Goal: Task Accomplishment & Management: Use online tool/utility

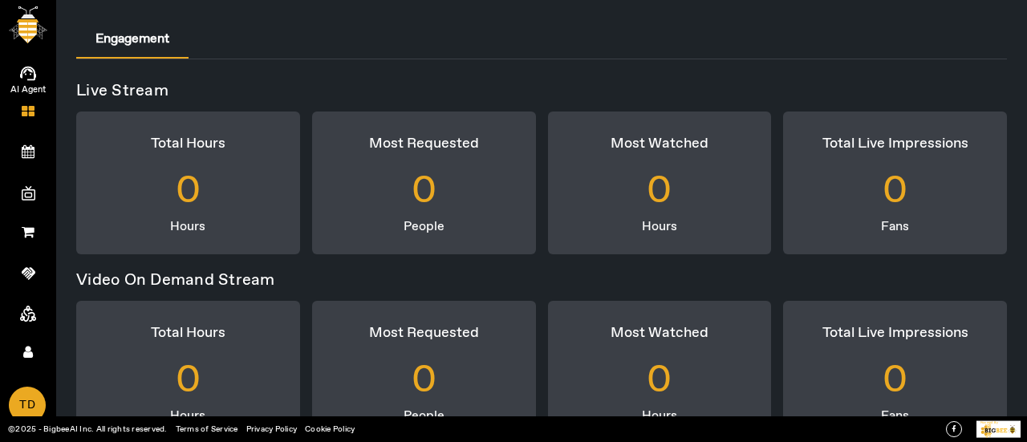
click at [29, 67] on icon at bounding box center [28, 74] width 16 height 14
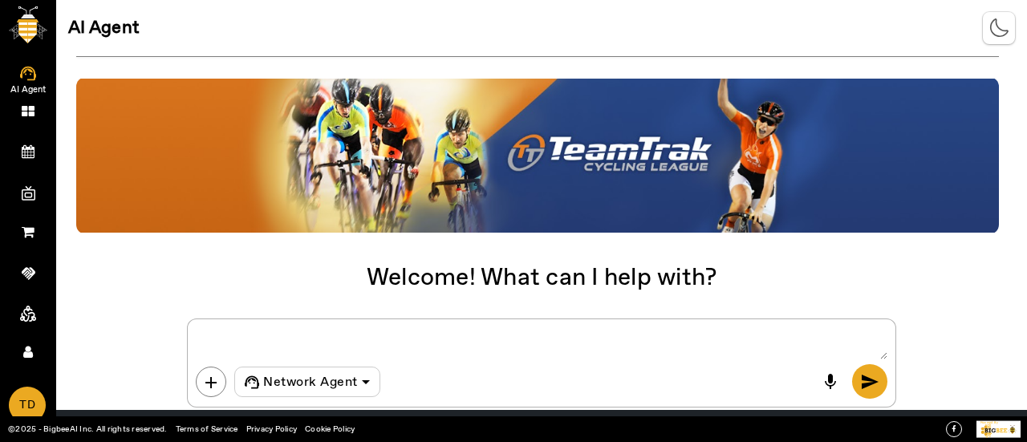
click at [239, 339] on textarea at bounding box center [541, 343] width 691 height 32
type textarea "Create an affiliate"
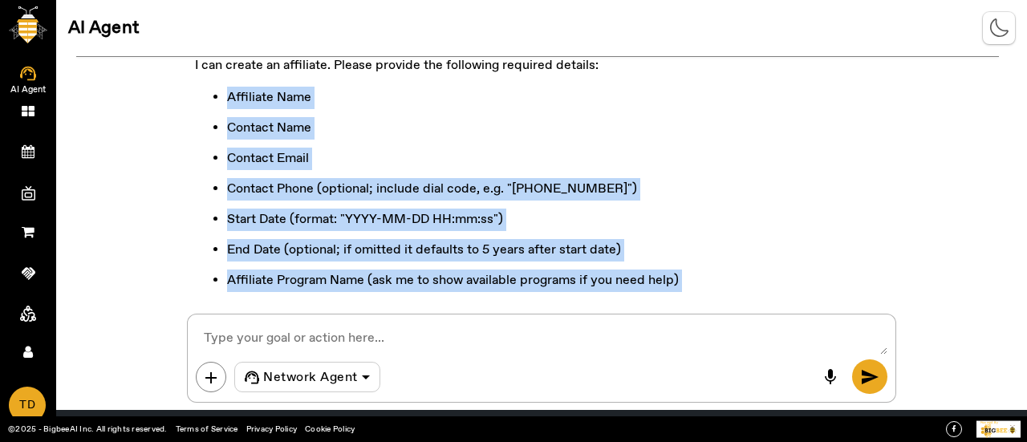
scroll to position [128, 0]
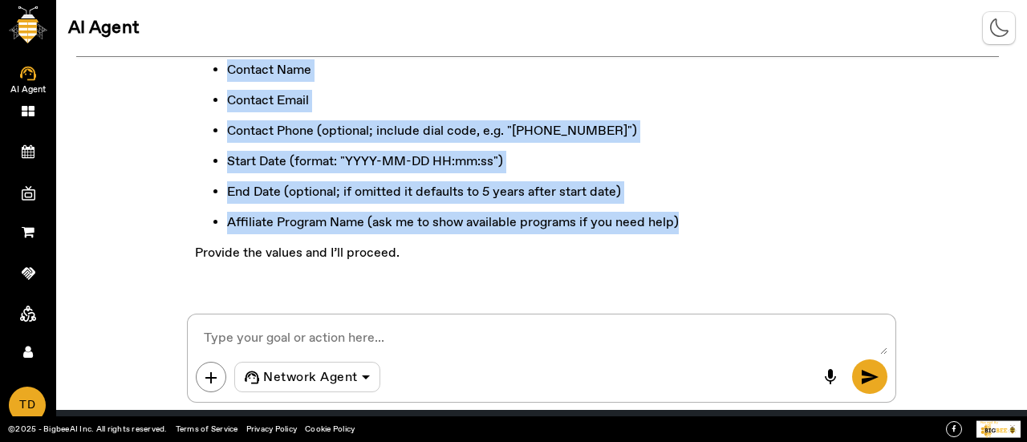
drag, startPoint x: 217, startPoint y: 168, endPoint x: 684, endPoint y: 218, distance: 470.3
click at [684, 218] on div "I can create an affiliate. Please provide the following required details: Affil…" at bounding box center [541, 136] width 708 height 302
copy ul "Affiliate Name Contact Name Contact Email Contact Phone (optional; include dial…"
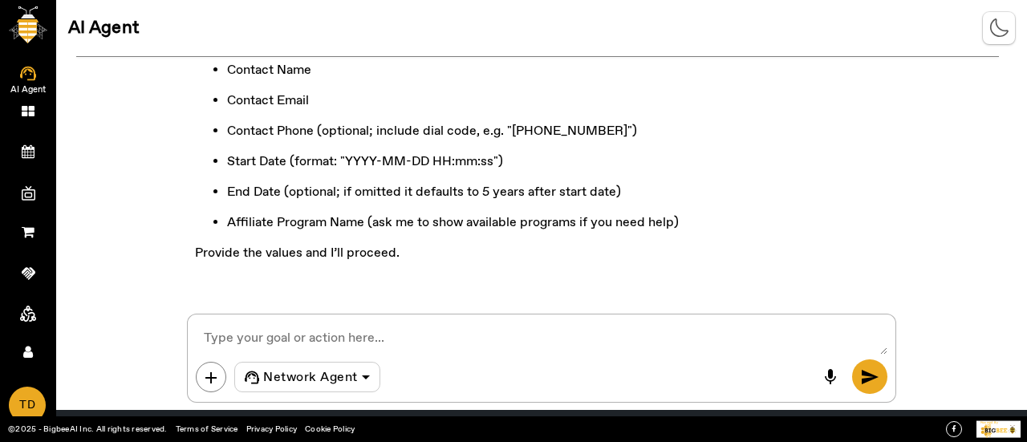
click at [311, 341] on textarea at bounding box center [541, 338] width 691 height 32
paste textarea "[PERSON_NAME] Media"
drag, startPoint x: 331, startPoint y: 342, endPoint x: 176, endPoint y: 348, distance: 154.9
click at [176, 348] on div "Create an affiliate I can create an affiliate. Please provide the following req…" at bounding box center [541, 230] width 970 height 346
paste textarea "Affiliate Name: TechBoost Partners Contact Name: [PERSON_NAME] Contact Email: […"
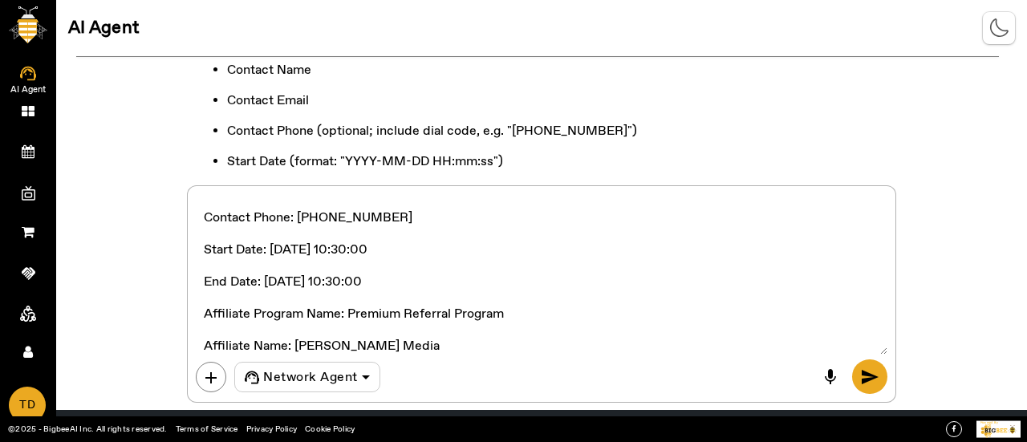
scroll to position [96, 0]
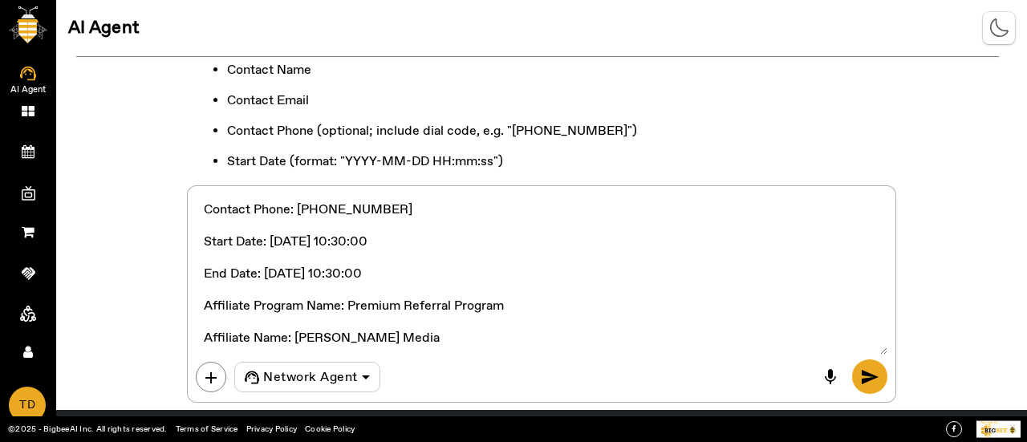
drag, startPoint x: 295, startPoint y: 337, endPoint x: 416, endPoint y: 333, distance: 121.2
click at [415, 339] on textarea at bounding box center [541, 274] width 691 height 160
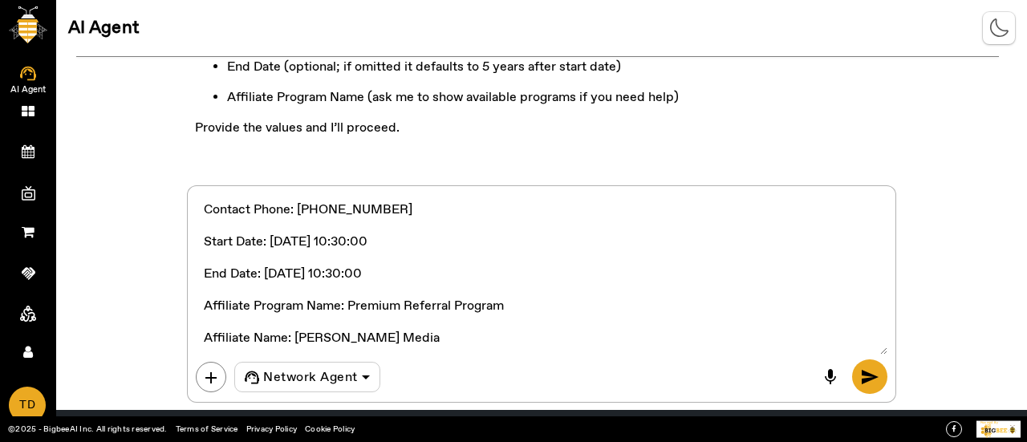
scroll to position [257, 0]
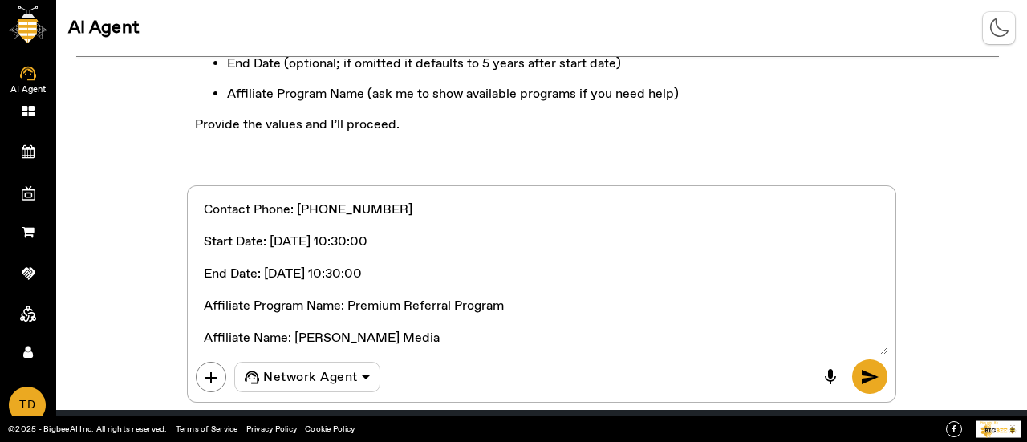
drag, startPoint x: 407, startPoint y: 344, endPoint x: 199, endPoint y: 338, distance: 207.8
click at [199, 338] on textarea at bounding box center [541, 274] width 691 height 160
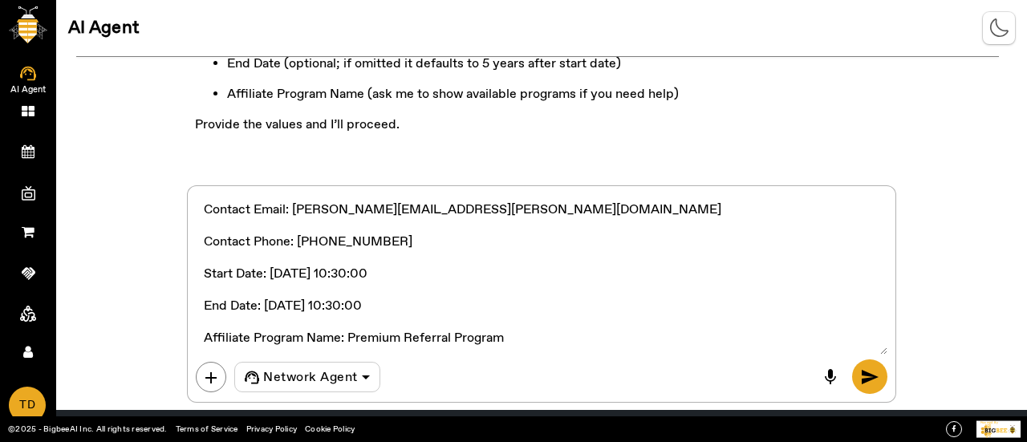
drag, startPoint x: 349, startPoint y: 308, endPoint x: 720, endPoint y: 315, distance: 371.4
click at [720, 315] on textarea at bounding box center [541, 274] width 691 height 160
type textarea "Affiliate Name: TechBoost Partners Contact Name: [PERSON_NAME] Contact Email: […"
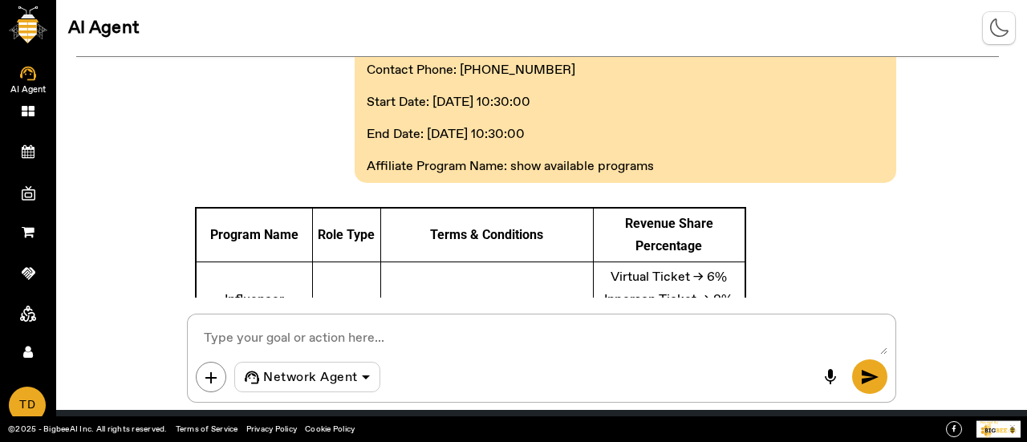
scroll to position [629, 0]
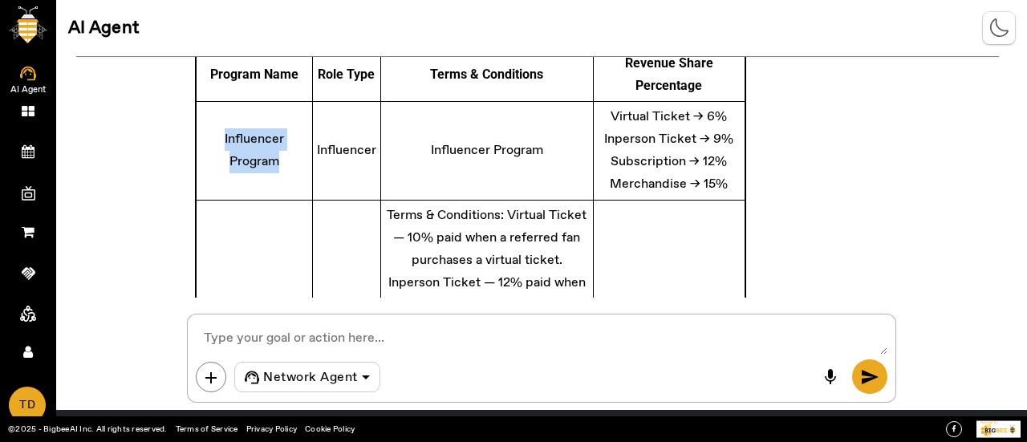
drag, startPoint x: 218, startPoint y: 140, endPoint x: 283, endPoint y: 158, distance: 67.5
click at [283, 158] on td "Influencer Program" at bounding box center [253, 151] width 115 height 99
copy td "Influencer Program"
click at [302, 333] on textarea at bounding box center [541, 338] width 691 height 32
paste textarea "Influencer Program"
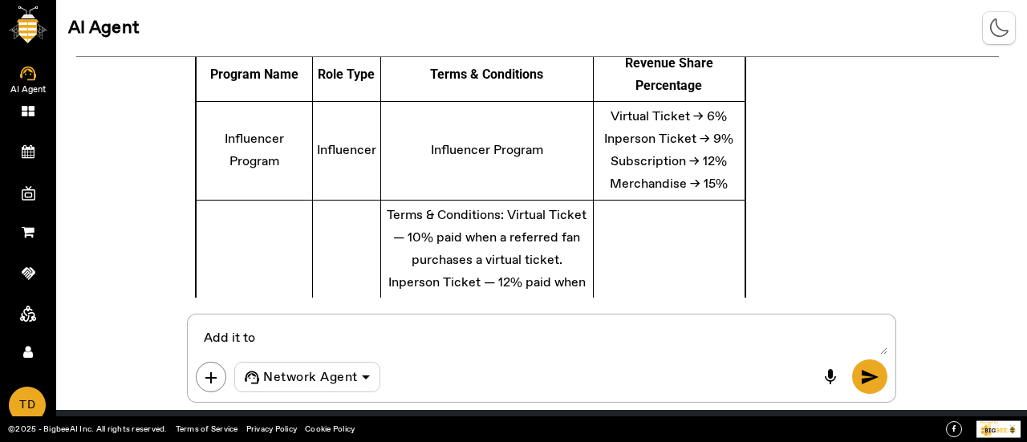
type textarea "Add it to Influencer Program"
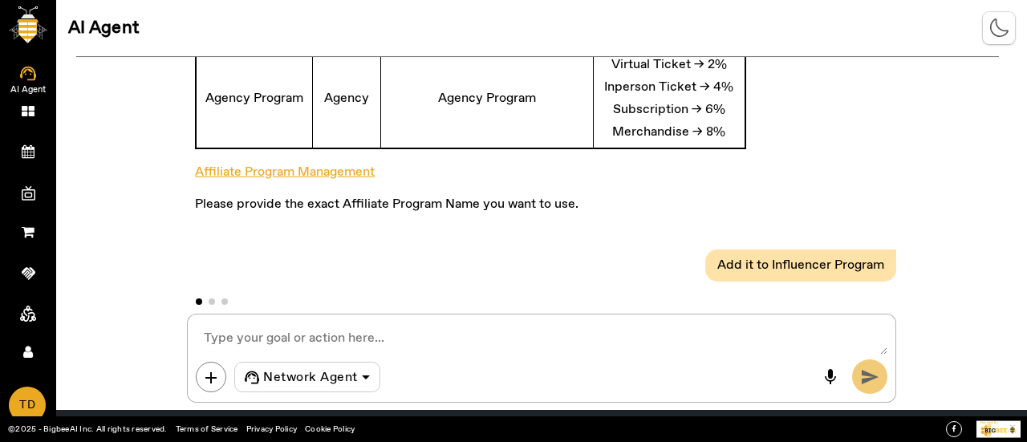
scroll to position [1081, 0]
click at [721, 212] on p "Please provide the exact Affiliate Program Name you want to use." at bounding box center [470, 203] width 551 height 22
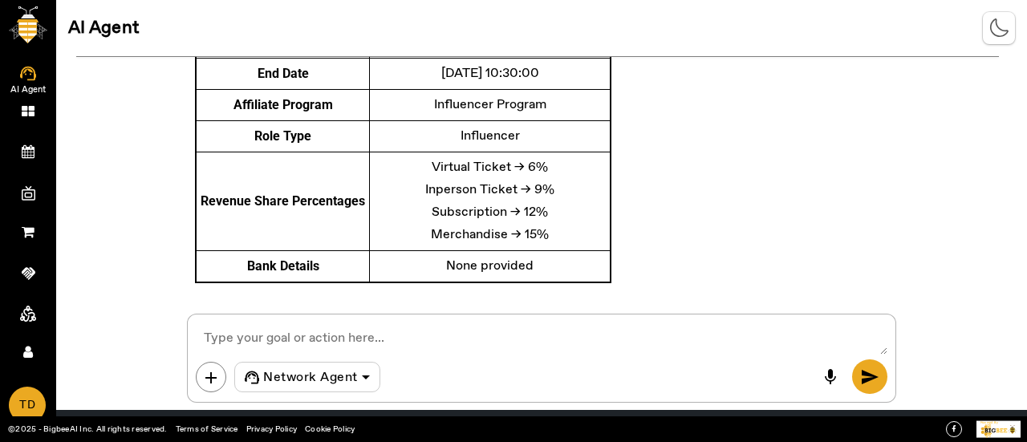
scroll to position [1533, 0]
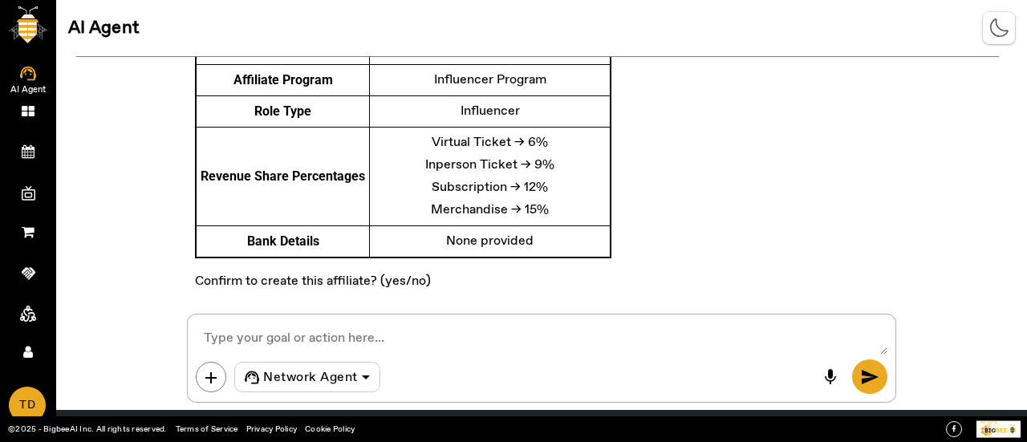
click at [255, 345] on textarea at bounding box center [541, 338] width 691 height 32
type textarea "yes"
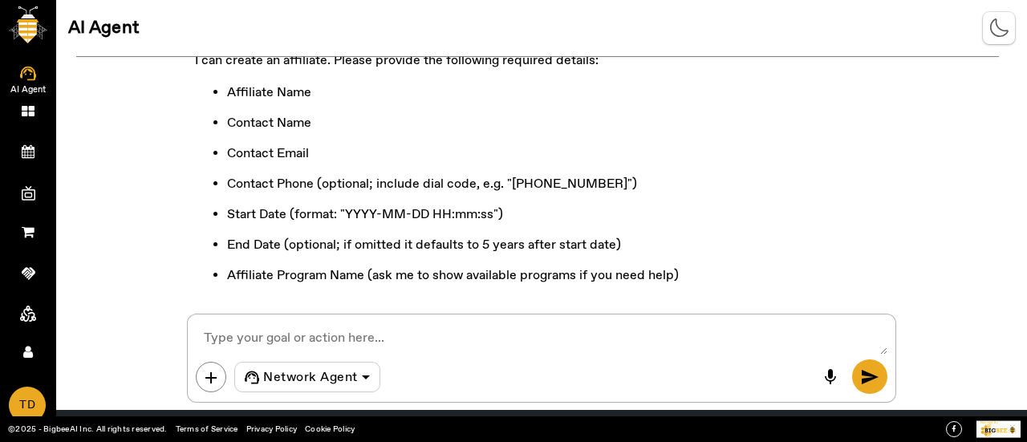
scroll to position [0, 0]
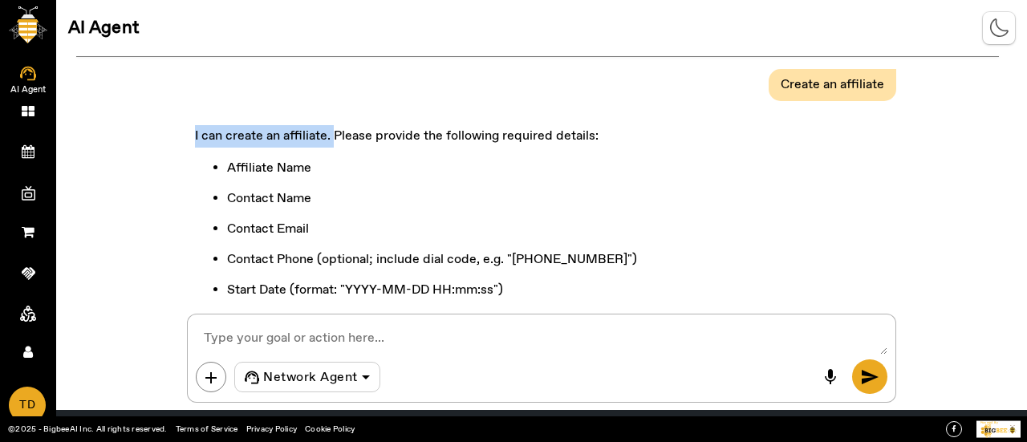
drag, startPoint x: 179, startPoint y: 143, endPoint x: 334, endPoint y: 142, distance: 154.8
click at [334, 142] on div "Create an affiliate I can create an affiliate. Please provide the following req…" at bounding box center [541, 177] width 970 height 241
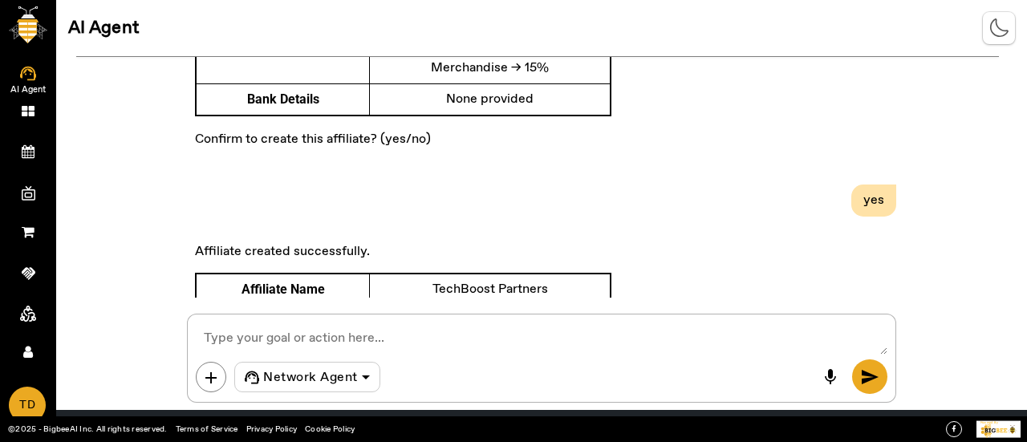
scroll to position [1764, 0]
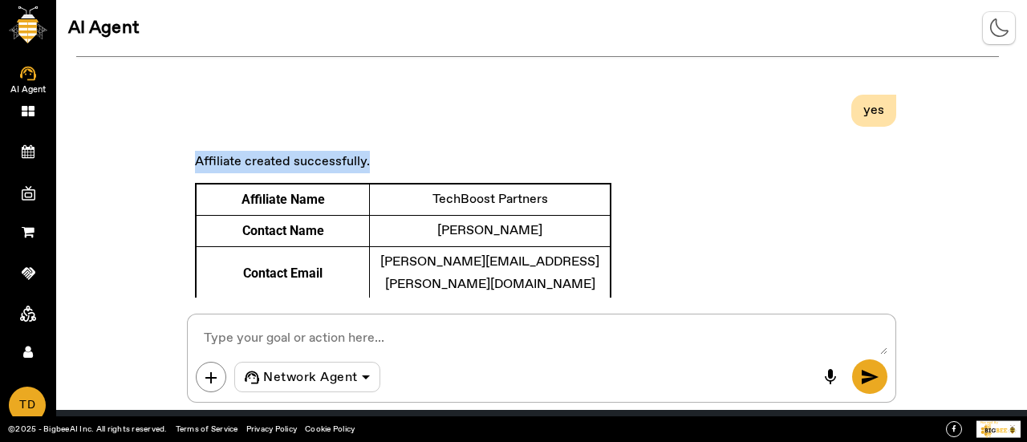
drag, startPoint x: 193, startPoint y: 132, endPoint x: 407, endPoint y: 140, distance: 214.3
click at [407, 147] on div "Affiliate created successfully. Affiliate Name TechBoost Partners Contact Name …" at bounding box center [403, 407] width 432 height 521
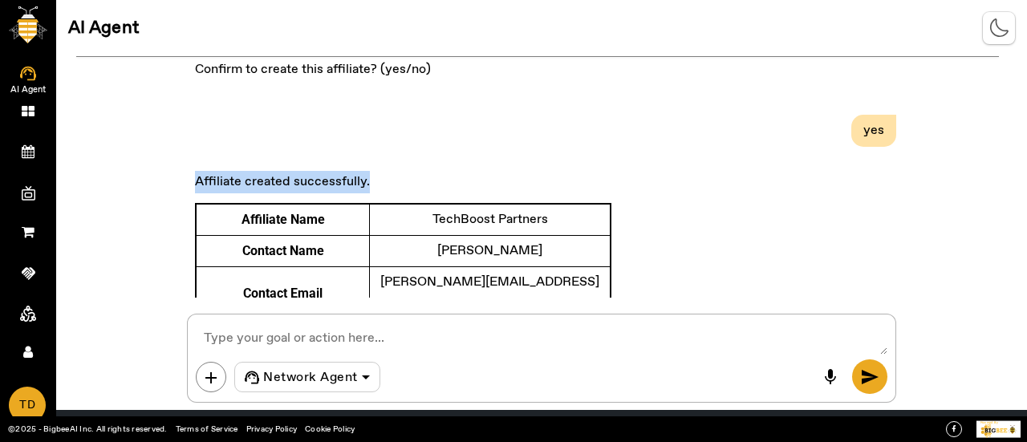
scroll to position [1779, 0]
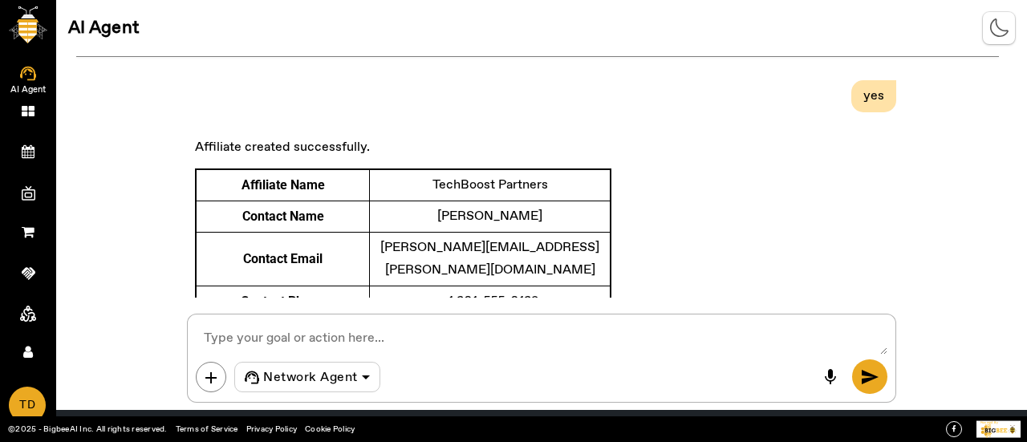
click at [626, 205] on div "Affiliate created successfully. Affiliate Name TechBoost Partners Contact Name …" at bounding box center [541, 392] width 708 height 537
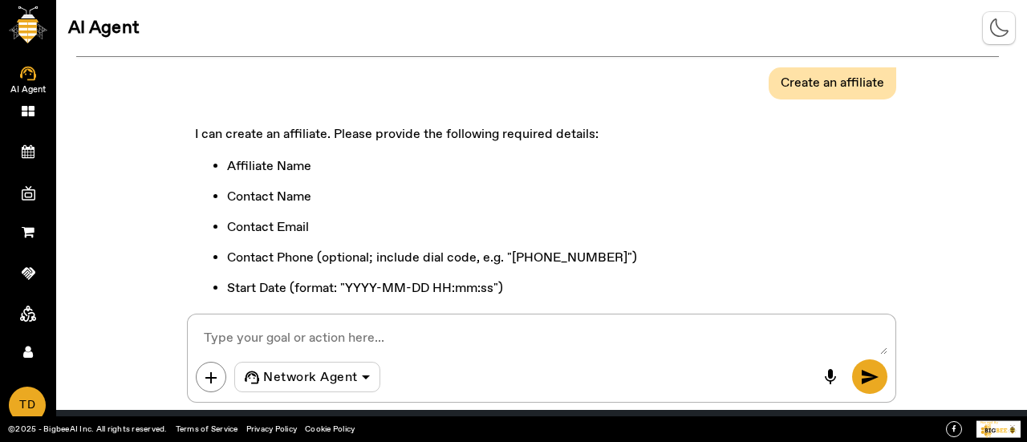
scroll to position [0, 0]
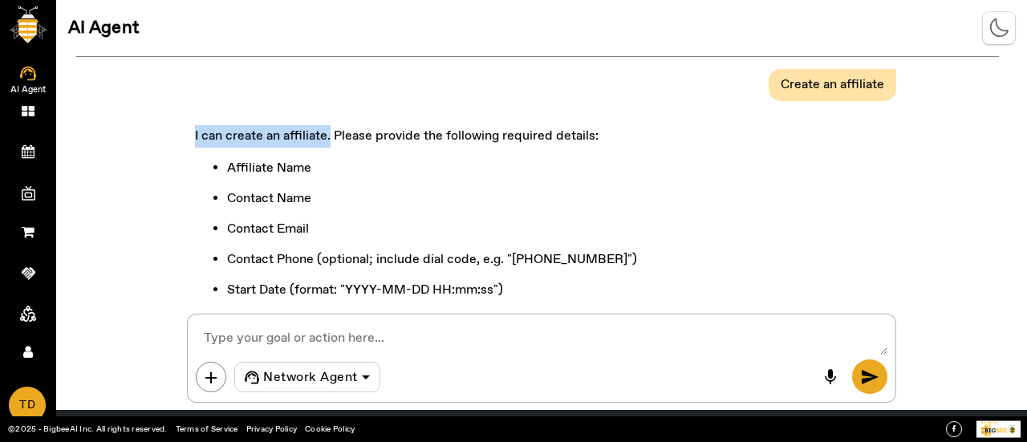
drag, startPoint x: 188, startPoint y: 133, endPoint x: 330, endPoint y: 126, distance: 142.9
click at [330, 126] on div "I can create an affiliate. Please provide the following required details: Affil…" at bounding box center [437, 264] width 500 height 286
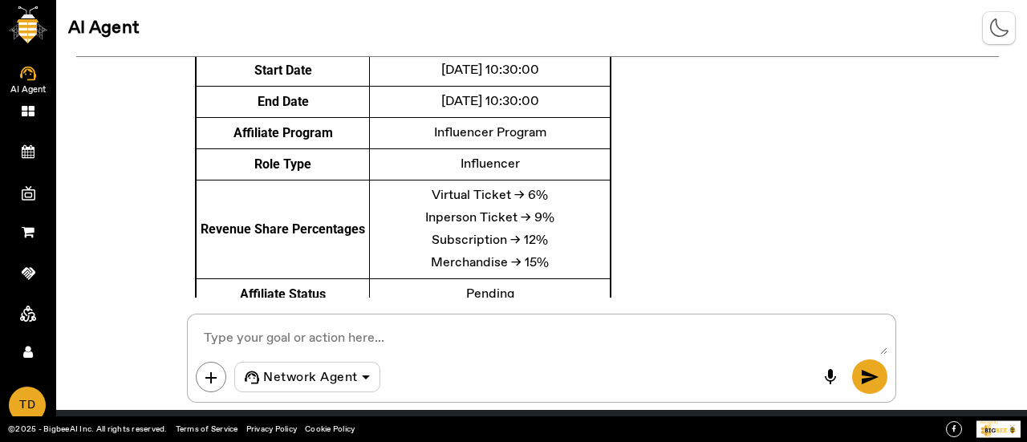
scroll to position [2020, 0]
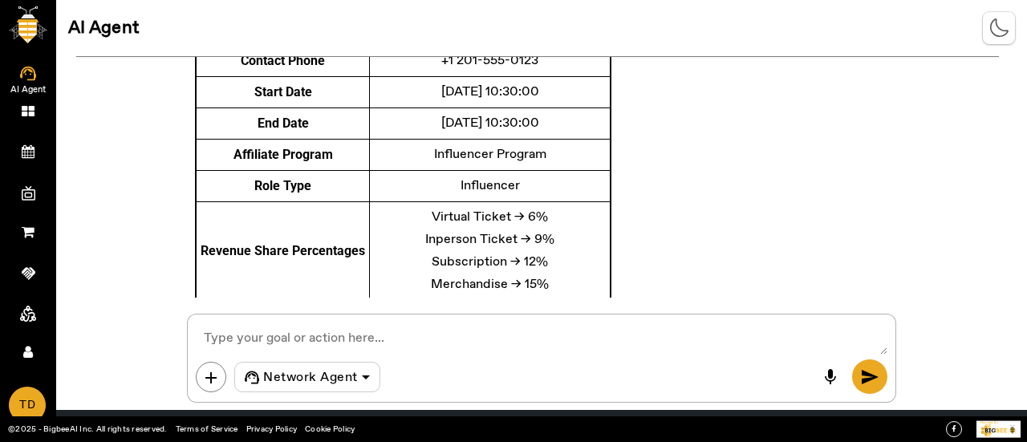
click at [624, 160] on div "Affiliate created successfully. Affiliate Name TechBoost Partners Contact Name …" at bounding box center [541, 152] width 708 height 537
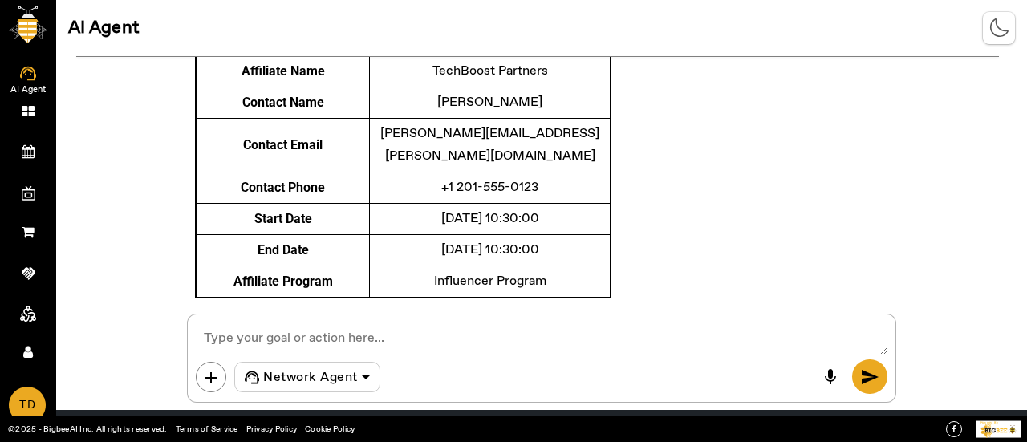
scroll to position [1378, 0]
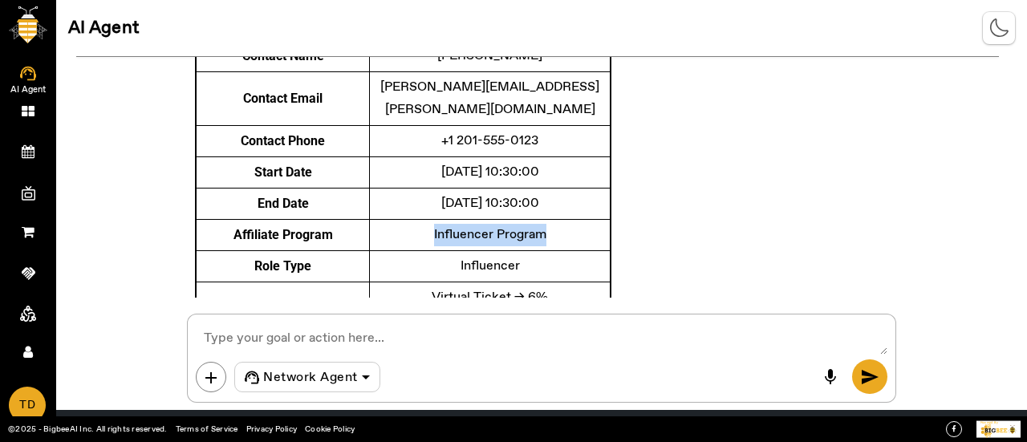
drag, startPoint x: 371, startPoint y: 200, endPoint x: 557, endPoint y: 221, distance: 187.2
click at [557, 221] on div "Affiliate Name TechBoost Partners Contact Name [PERSON_NAME] Contact Email [PER…" at bounding box center [541, 232] width 708 height 473
click at [629, 187] on div "Affiliate Name TechBoost Partners Contact Name [PERSON_NAME] Contact Email [PER…" at bounding box center [541, 232] width 708 height 473
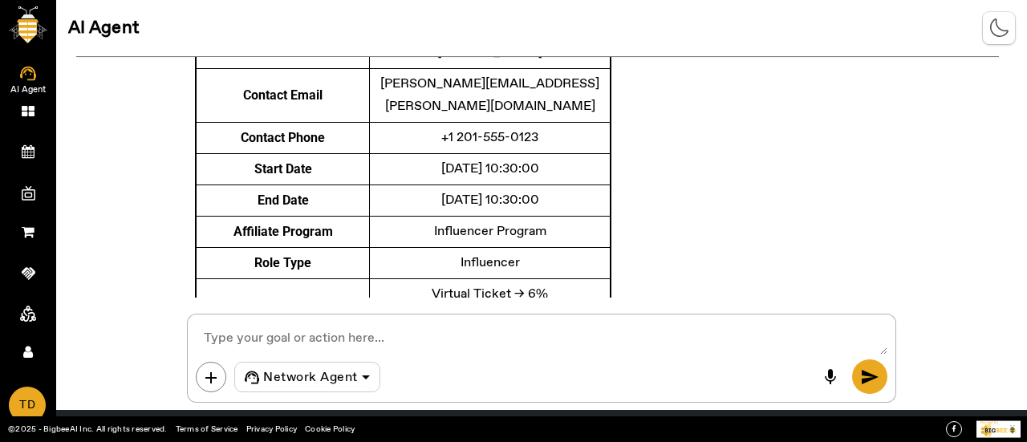
scroll to position [2020, 0]
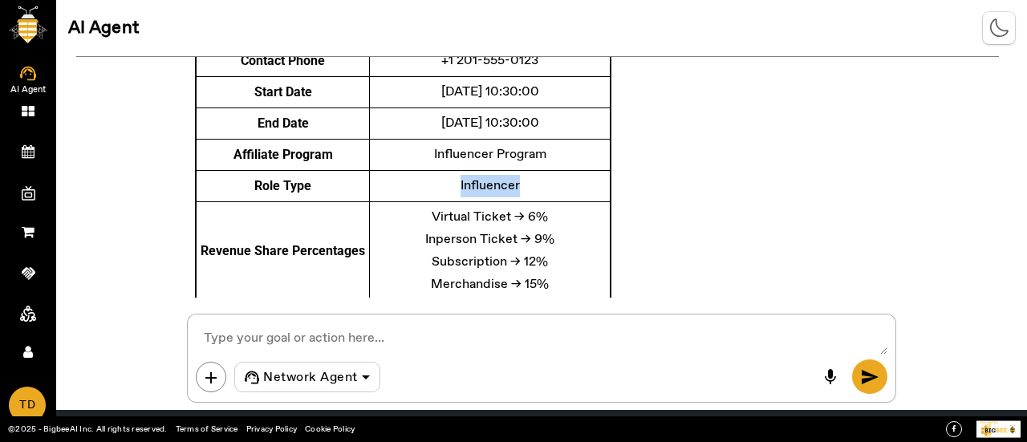
drag, startPoint x: 371, startPoint y: 128, endPoint x: 476, endPoint y: 131, distance: 105.9
click at [476, 171] on td "Influencer" at bounding box center [490, 186] width 241 height 31
click at [631, 160] on div "Affiliate created successfully. Affiliate Name TechBoost Partners Contact Name …" at bounding box center [541, 152] width 708 height 537
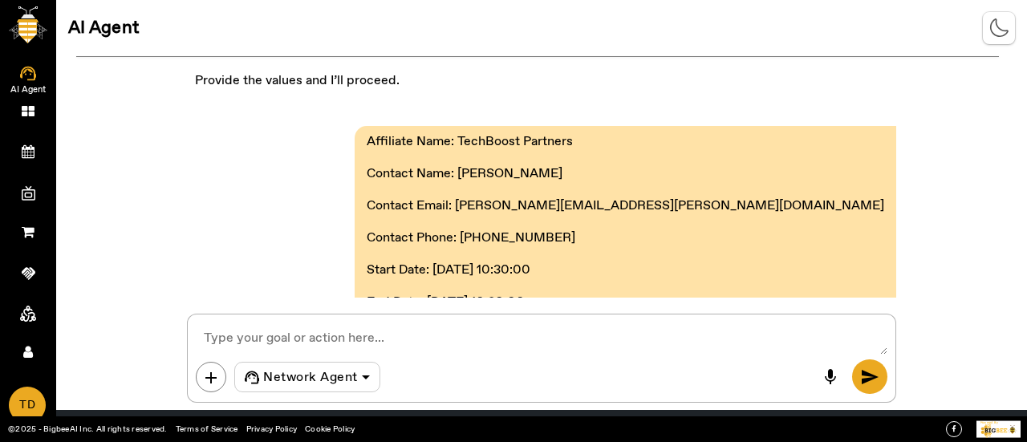
scroll to position [0, 0]
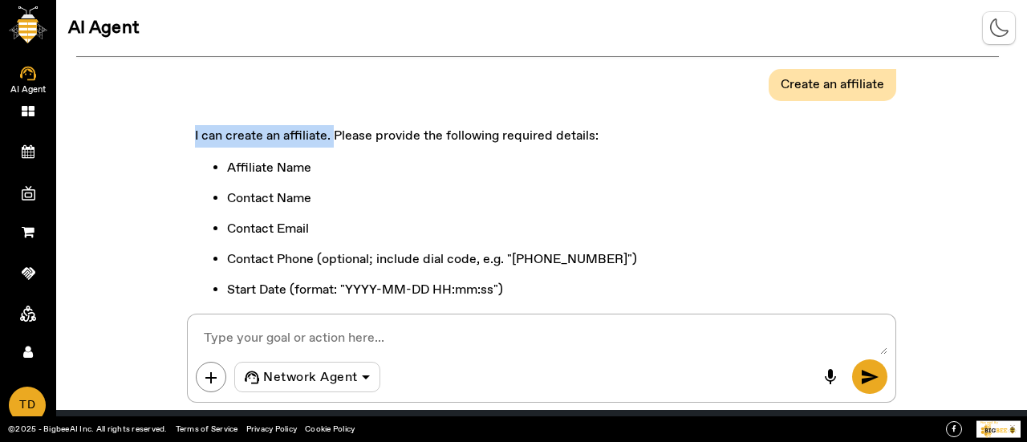
drag, startPoint x: 196, startPoint y: 142, endPoint x: 334, endPoint y: 128, distance: 138.7
click at [334, 128] on p "I can create an affiliate. Please provide the following required details:" at bounding box center [437, 136] width 484 height 22
click at [582, 169] on li "Affiliate Name" at bounding box center [453, 168] width 452 height 22
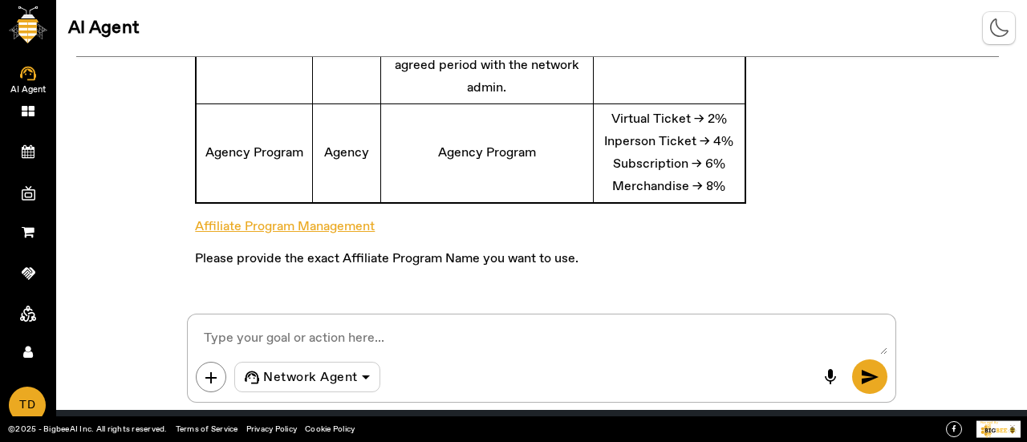
scroll to position [1123, 0]
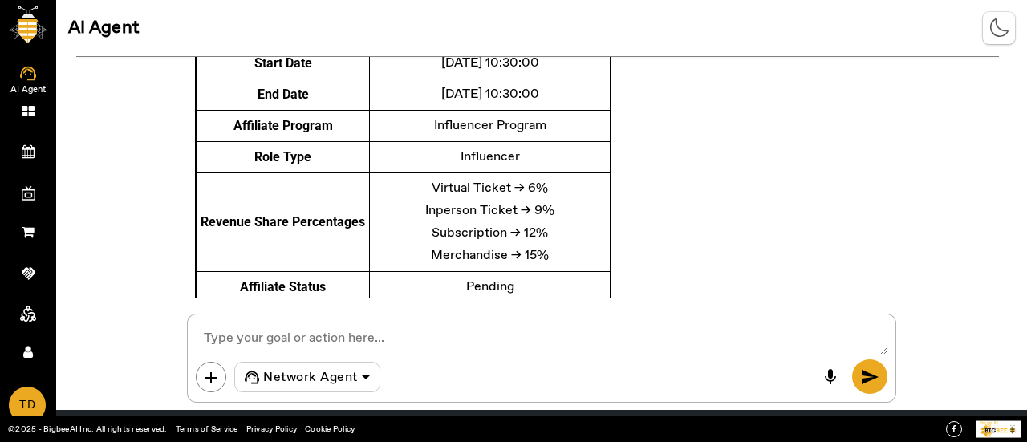
scroll to position [2099, 0]
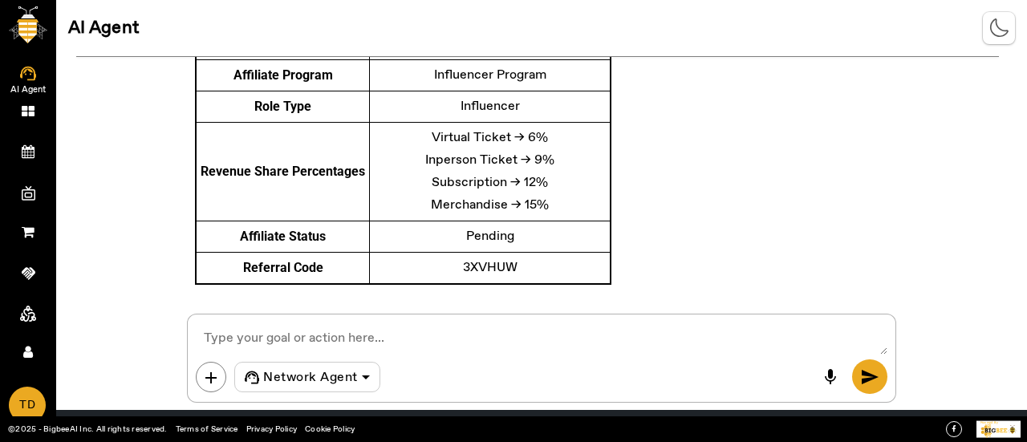
click at [573, 330] on textarea at bounding box center [541, 338] width 691 height 32
type textarea "Now create another affiliate"
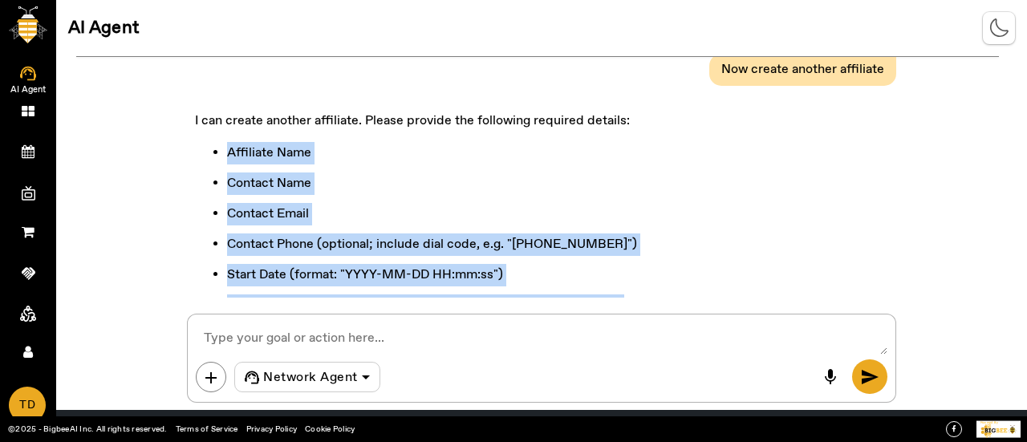
scroll to position [2457, 0]
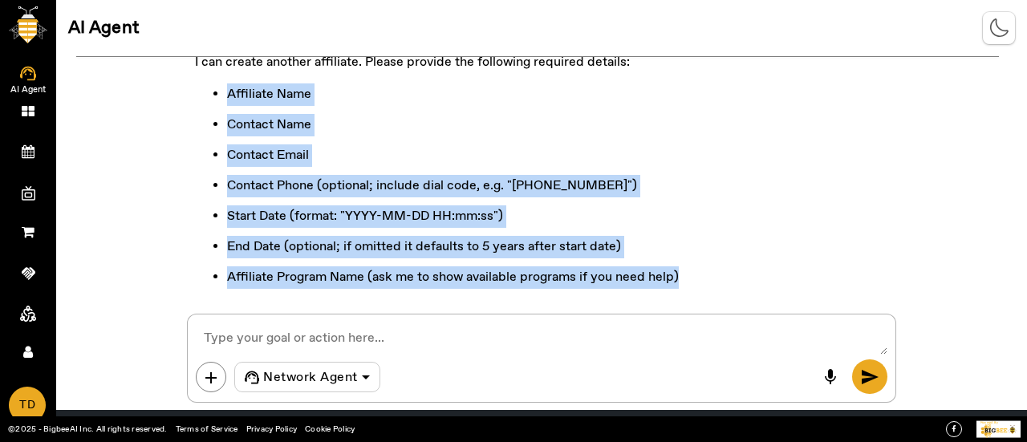
drag, startPoint x: 226, startPoint y: 121, endPoint x: 687, endPoint y: 225, distance: 472.8
click at [687, 225] on div "I can create another affiliate. Please provide the following required details: …" at bounding box center [541, 190] width 708 height 302
copy ul "Affiliate Name Contact Name Contact Email Contact Phone (optional; include dial…"
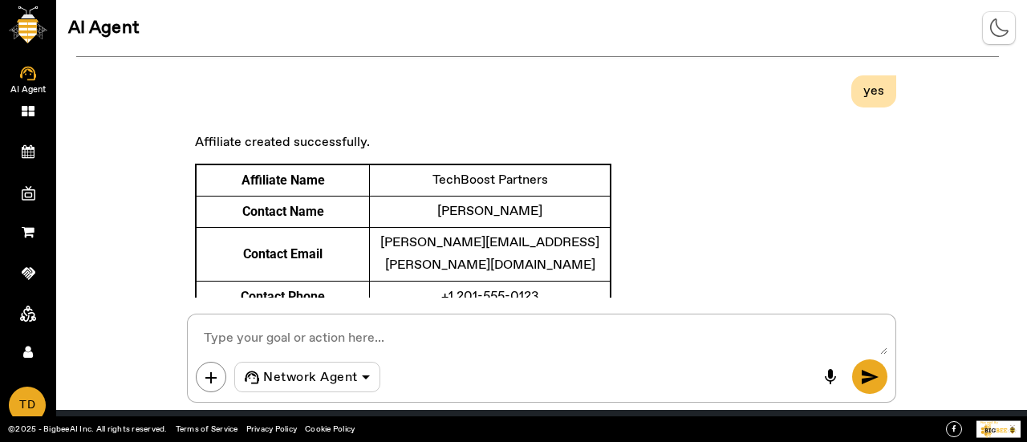
scroll to position [2136, 0]
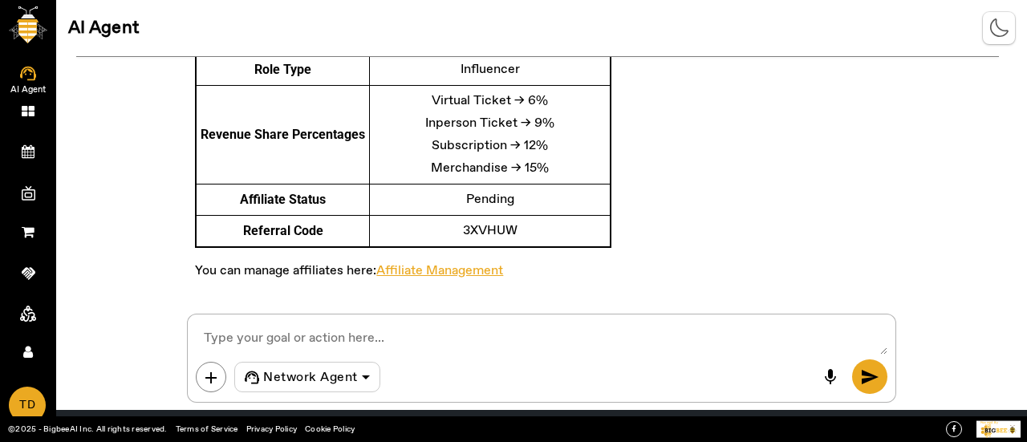
click at [360, 333] on textarea at bounding box center [541, 338] width 691 height 32
paste textarea "Affiliate Name: NovaReach Network Contact Name: [PERSON_NAME] Contact Email: [P…"
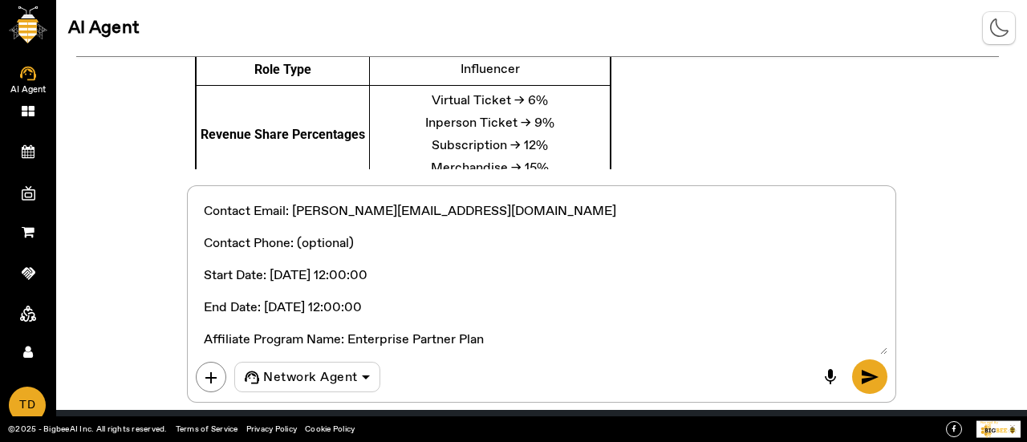
scroll to position [64, 0]
drag, startPoint x: 350, startPoint y: 338, endPoint x: 638, endPoint y: 345, distance: 288.0
click at [638, 345] on textarea at bounding box center [541, 274] width 691 height 160
type textarea "Affiliate Name: NovaReach Network Contact Name: [PERSON_NAME] Contact Email: [P…"
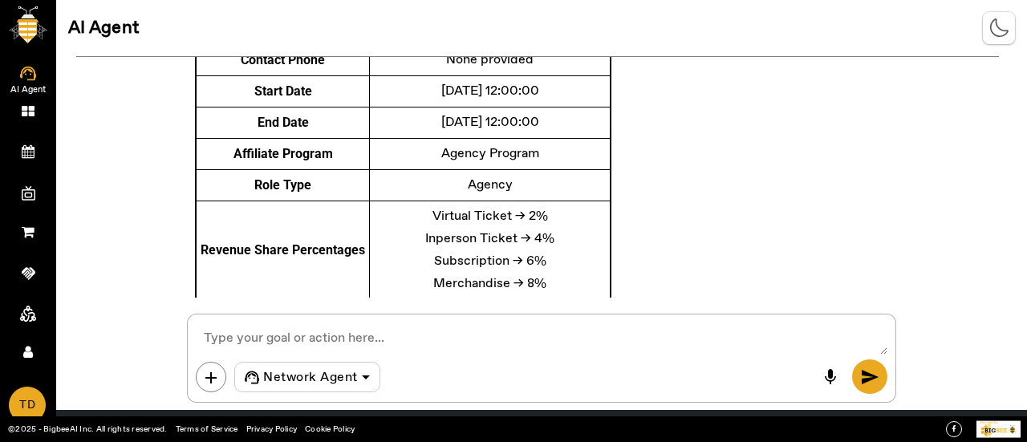
scroll to position [3153, 0]
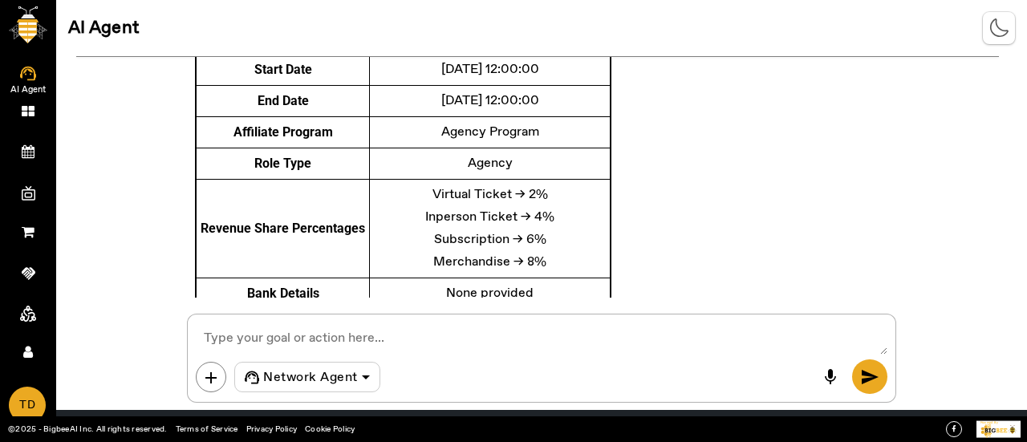
click at [484, 342] on textarea at bounding box center [541, 338] width 691 height 32
type textarea "yes"
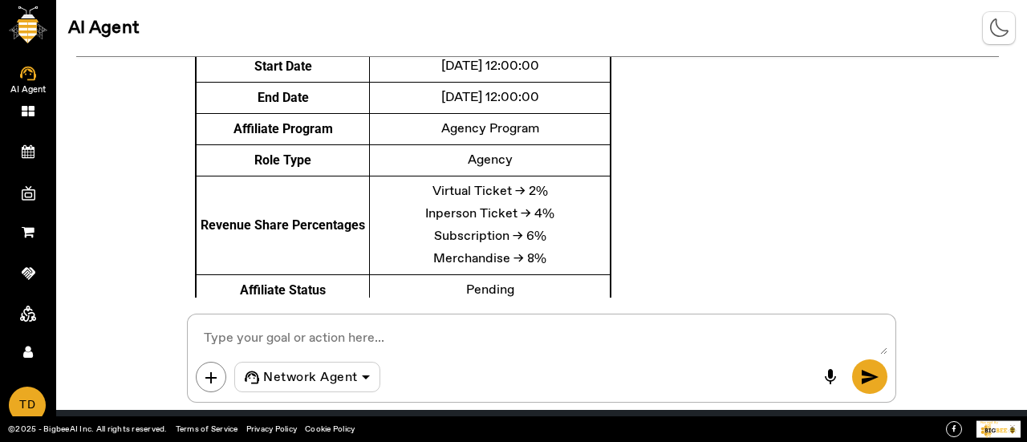
scroll to position [3719, 0]
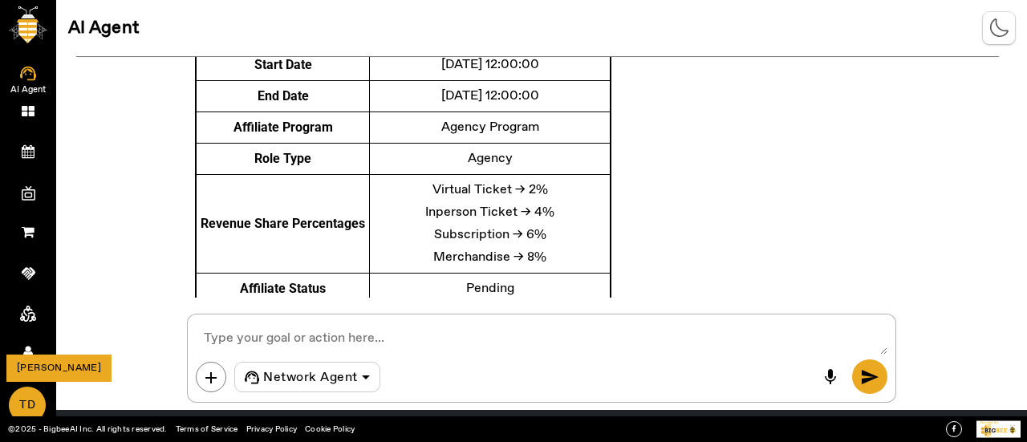
click at [31, 413] on span "TD" at bounding box center [27, 405] width 34 height 34
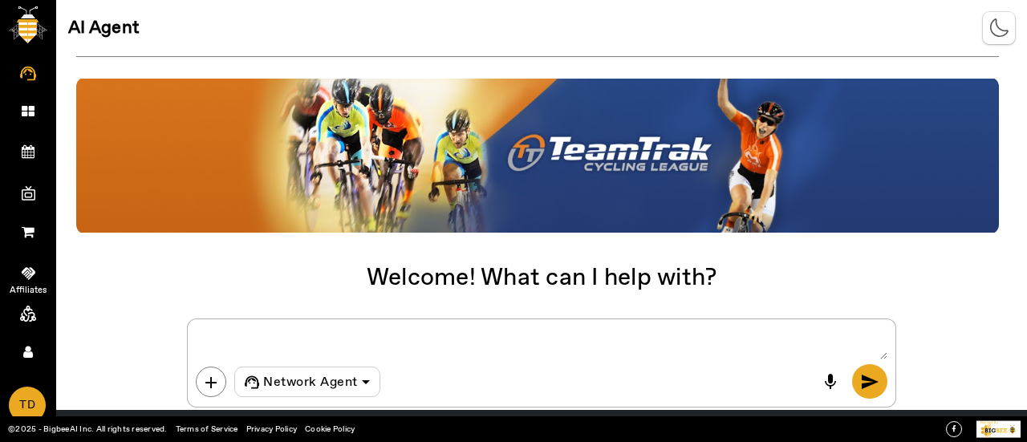
click at [31, 265] on icon at bounding box center [29, 273] width 14 height 16
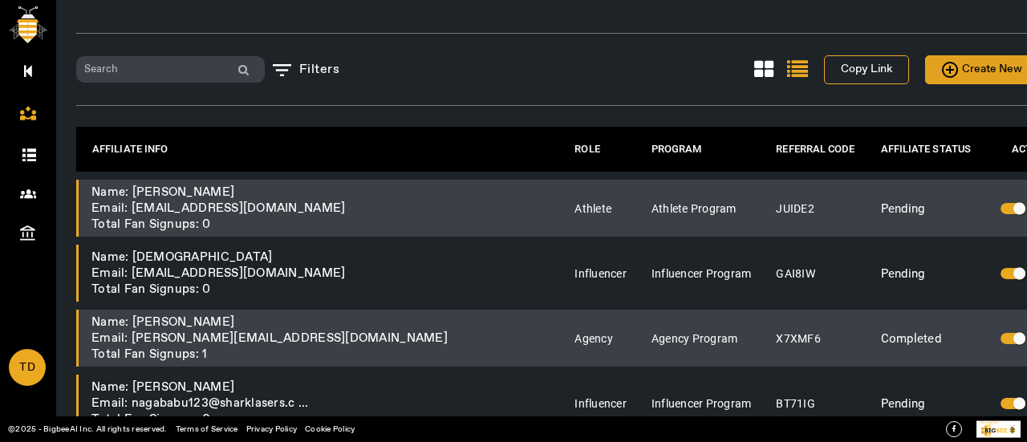
click at [942, 62] on span "Create New" at bounding box center [982, 69] width 80 height 20
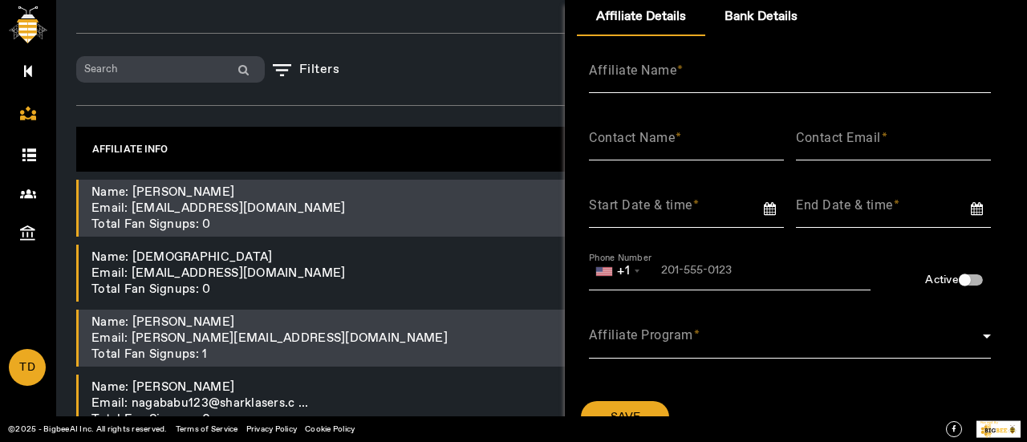
scroll to position [80, 0]
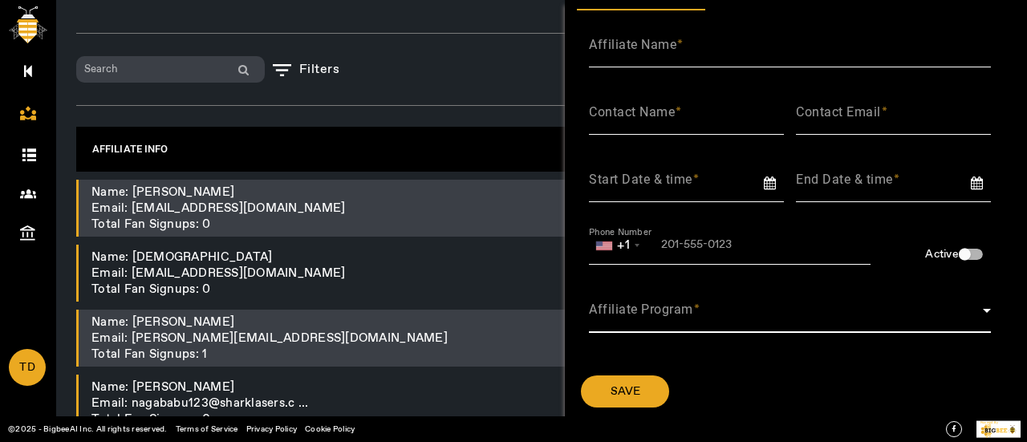
click at [751, 313] on span at bounding box center [786, 316] width 394 height 19
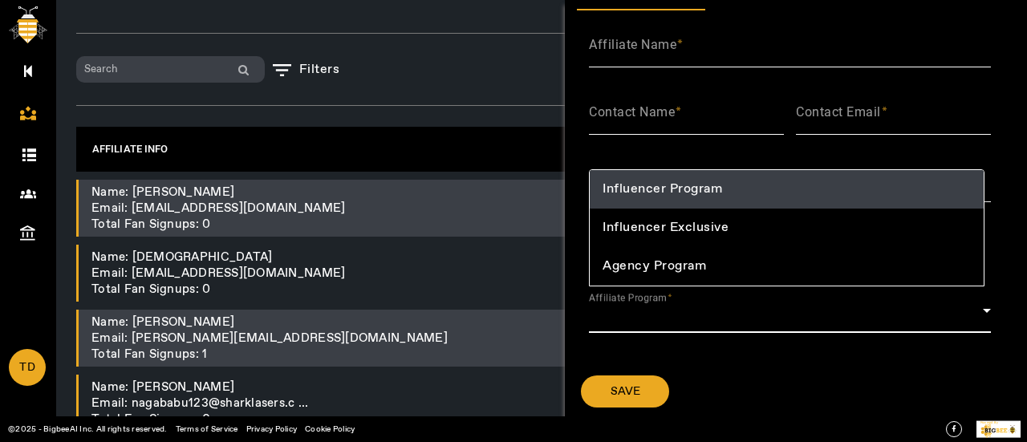
click at [731, 384] on div at bounding box center [513, 221] width 1027 height 442
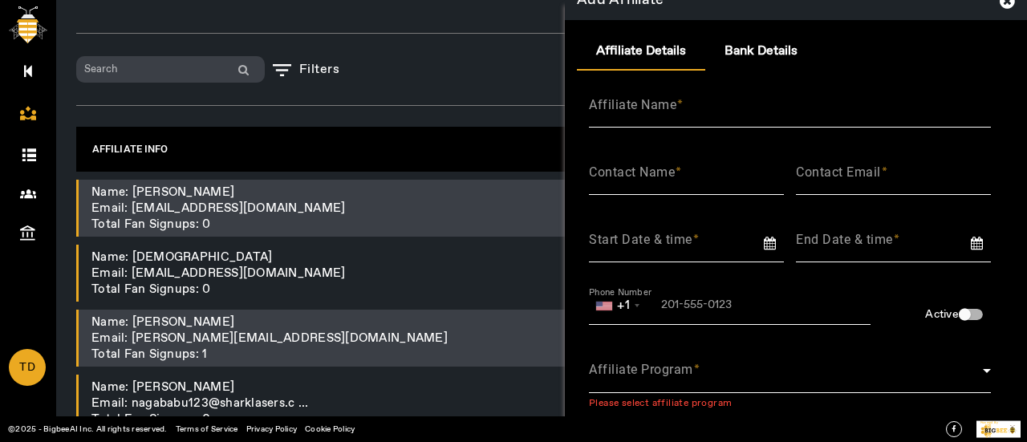
scroll to position [0, 0]
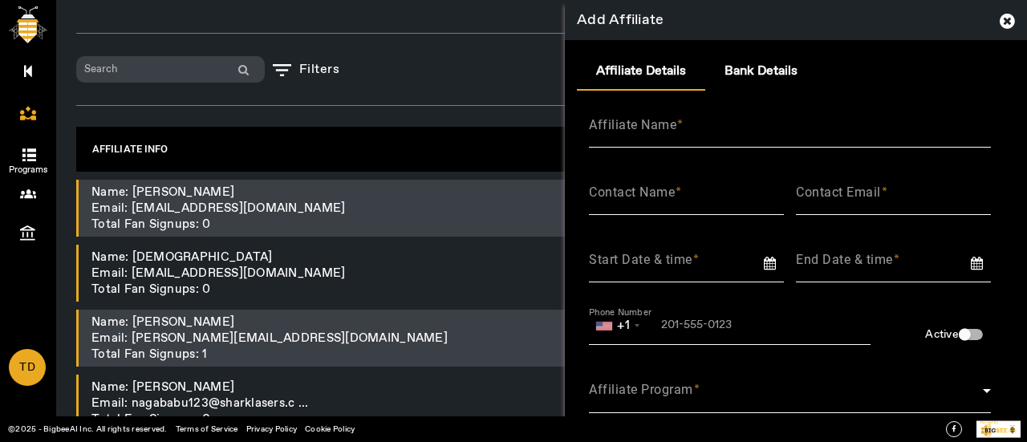
click at [37, 153] on span at bounding box center [28, 152] width 30 height 17
